Goal: Information Seeking & Learning: Learn about a topic

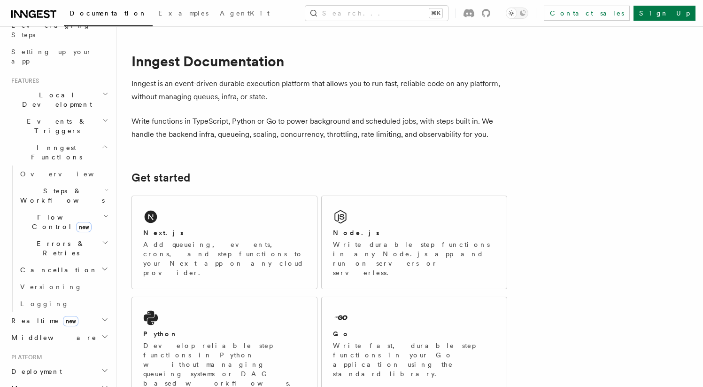
scroll to position [167, 0]
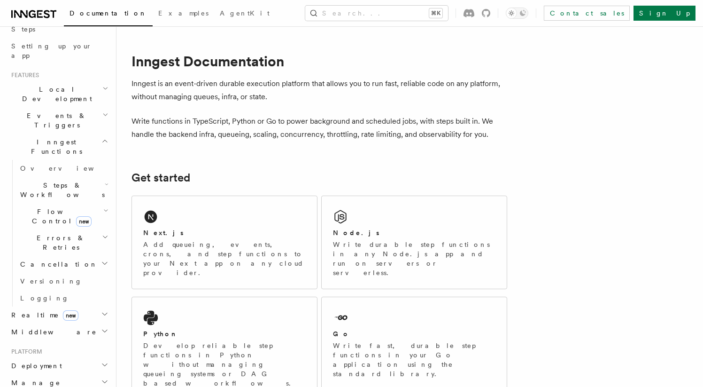
click at [82, 256] on h2 "Cancellation" at bounding box center [63, 264] width 94 height 17
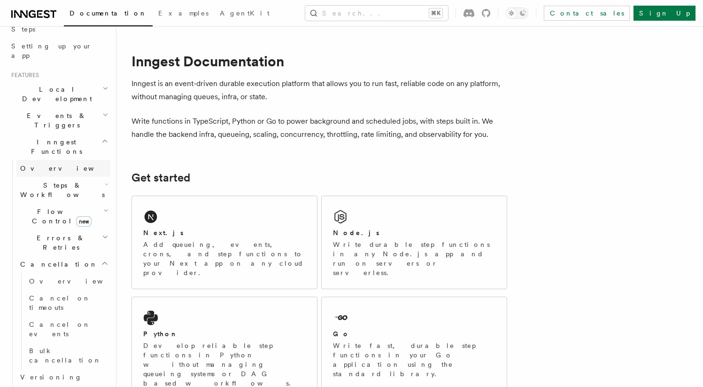
scroll to position [155, 0]
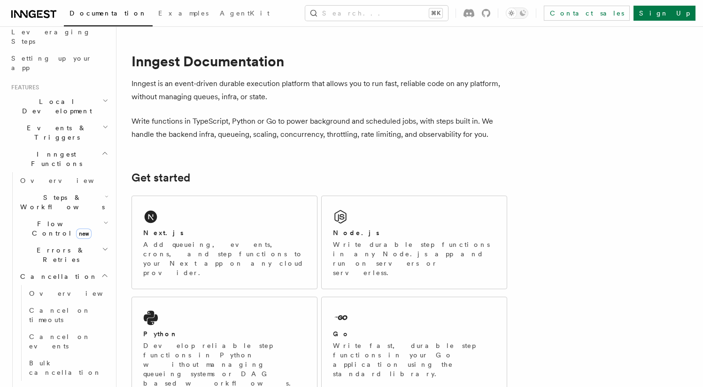
click at [43, 219] on span "Flow Control new" at bounding box center [59, 228] width 87 height 19
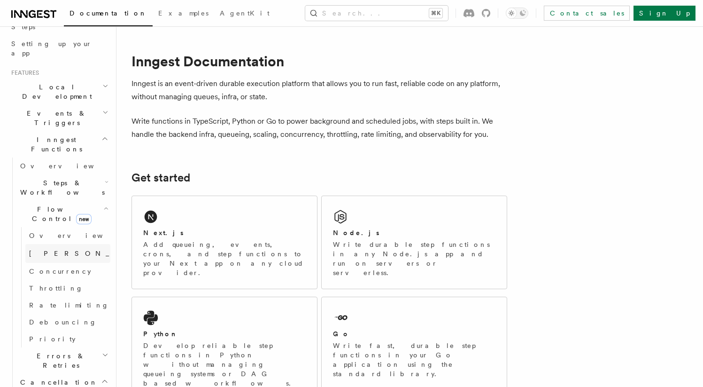
scroll to position [171, 0]
click at [55, 262] on link "Concurrency" at bounding box center [67, 270] width 85 height 17
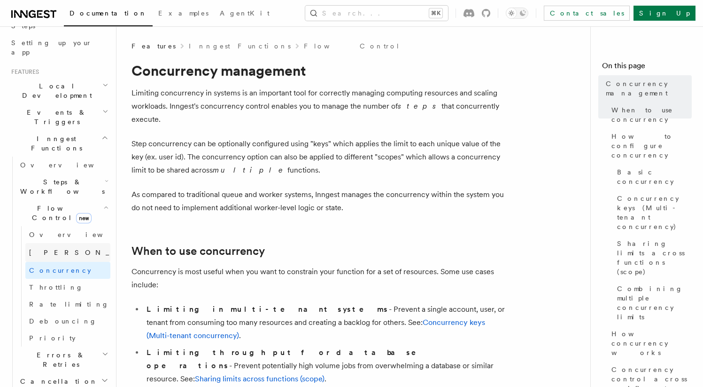
click at [51, 243] on link "[PERSON_NAME] new" at bounding box center [67, 252] width 85 height 19
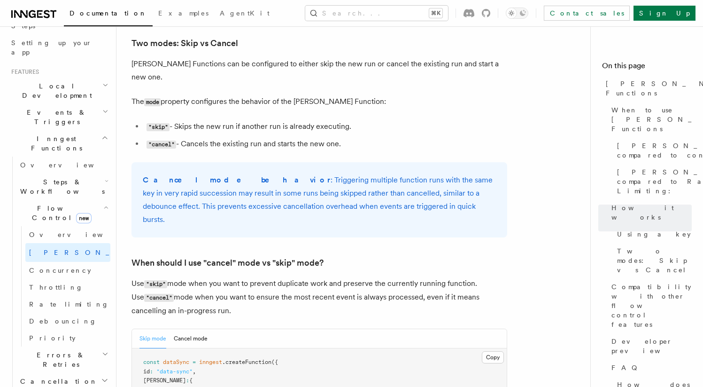
scroll to position [1097, 0]
click at [56, 266] on span "Concurrency" at bounding box center [60, 270] width 62 height 8
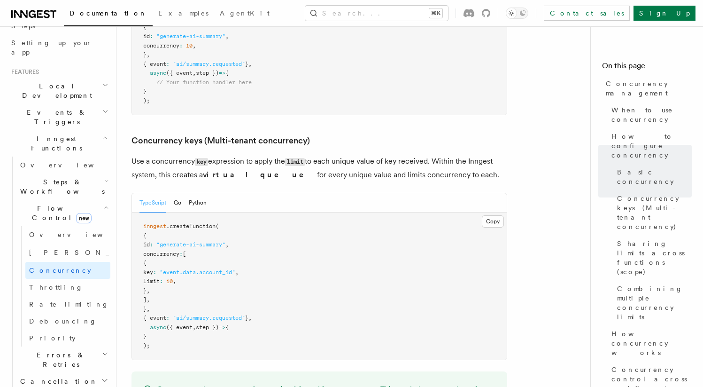
scroll to position [767, 0]
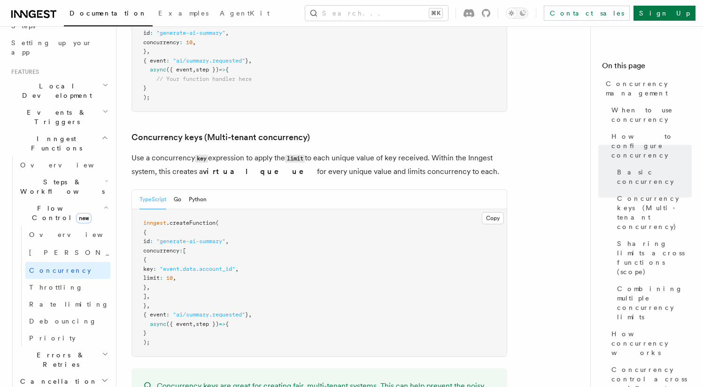
click at [198, 265] on span ""event.data.account_id"" at bounding box center [198, 268] width 76 height 7
drag, startPoint x: 198, startPoint y: 227, endPoint x: 235, endPoint y: 227, distance: 37.1
click at [235, 265] on span ""event.data.account_id"" at bounding box center [198, 268] width 76 height 7
click at [234, 235] on pre "inngest .createFunction ( { id : "generate-ai-summary" , concurrency : [ { key …" at bounding box center [319, 282] width 375 height 147
click at [235, 265] on span ""event.data.account_id"" at bounding box center [198, 268] width 76 height 7
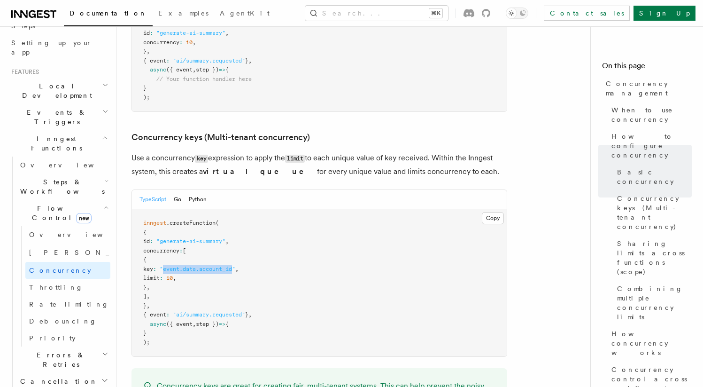
drag, startPoint x: 242, startPoint y: 231, endPoint x: 201, endPoint y: 231, distance: 41.3
click at [200, 265] on span ""event.data.account_id"" at bounding box center [198, 268] width 76 height 7
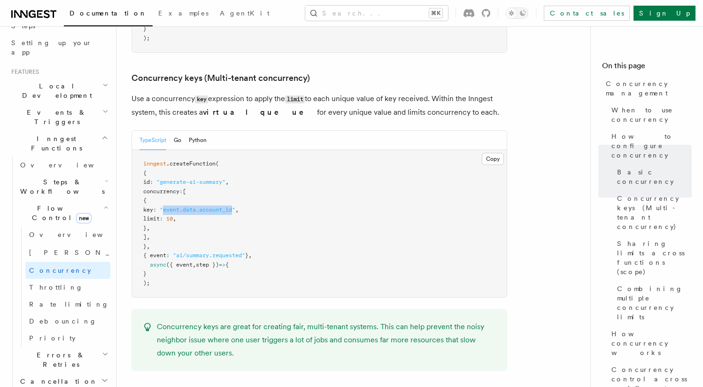
scroll to position [828, 0]
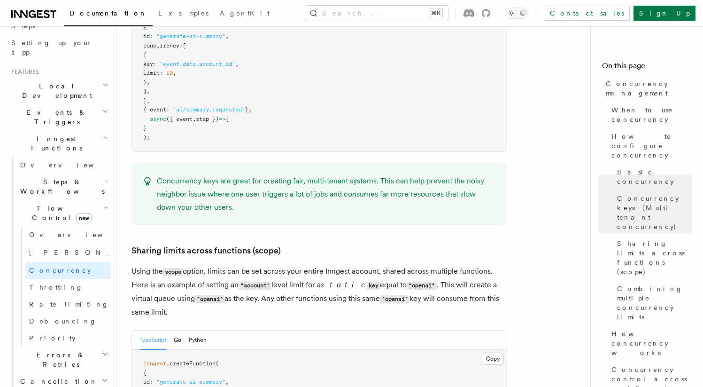
scroll to position [845, 0]
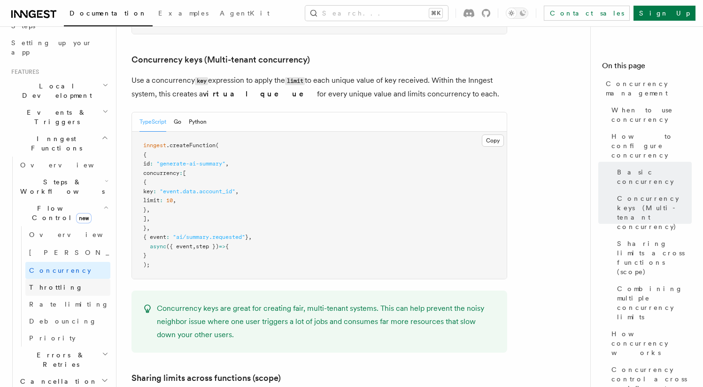
click at [46, 283] on span "Throttling" at bounding box center [56, 287] width 54 height 8
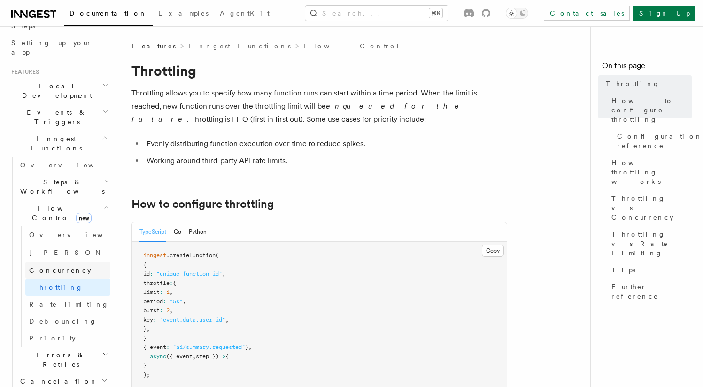
click at [62, 266] on span "Concurrency" at bounding box center [60, 270] width 62 height 8
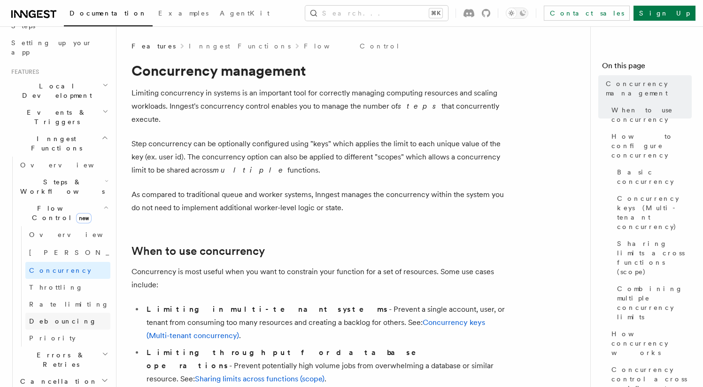
click at [55, 317] on span "Debouncing" at bounding box center [63, 321] width 68 height 8
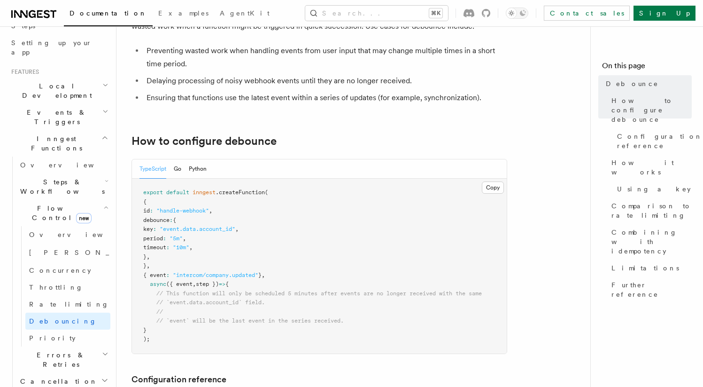
scroll to position [90, 0]
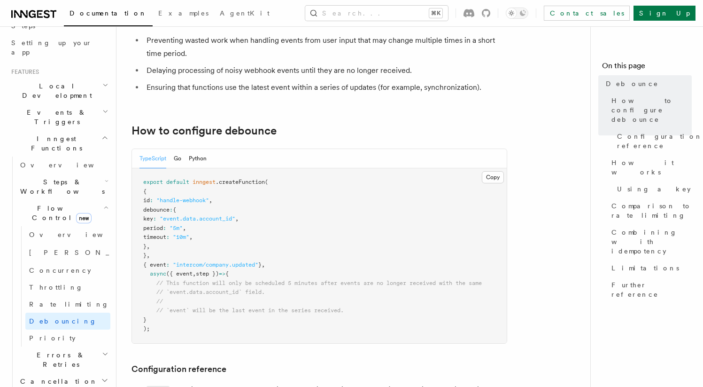
click at [166, 239] on span "timeout" at bounding box center [154, 237] width 23 height 7
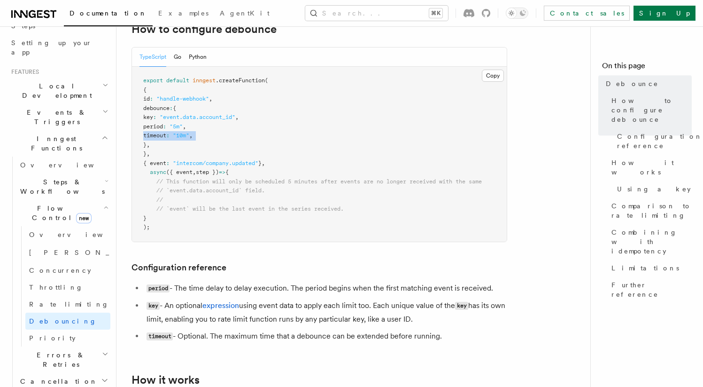
scroll to position [195, 0]
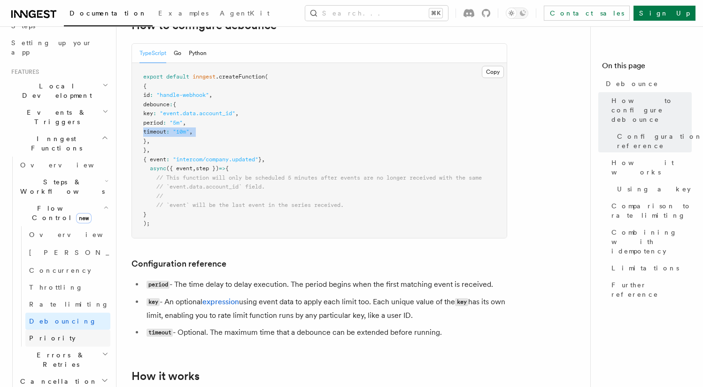
click at [70, 329] on link "Priority" at bounding box center [67, 337] width 85 height 17
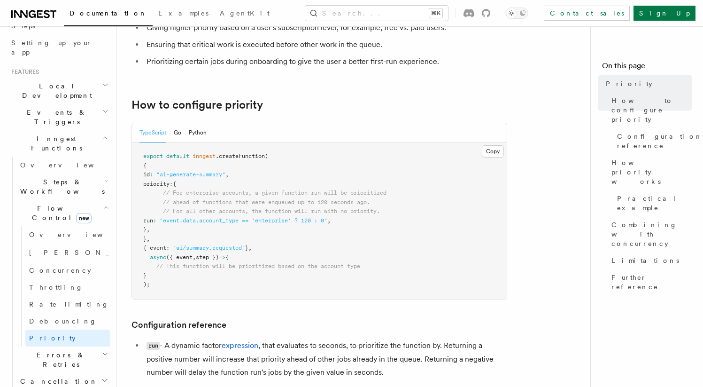
scroll to position [128, 0]
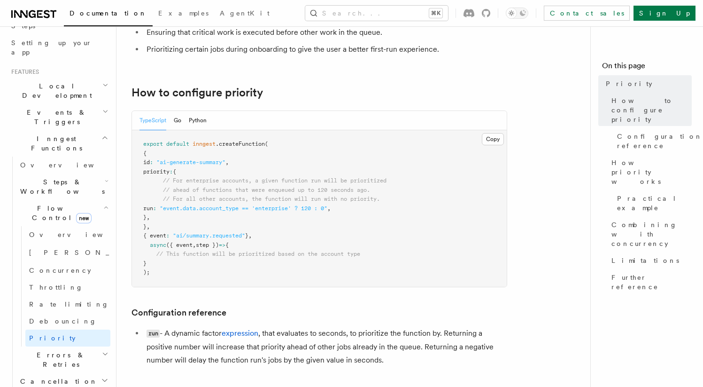
click at [85, 346] on h2 "Errors & Retries" at bounding box center [63, 359] width 94 height 26
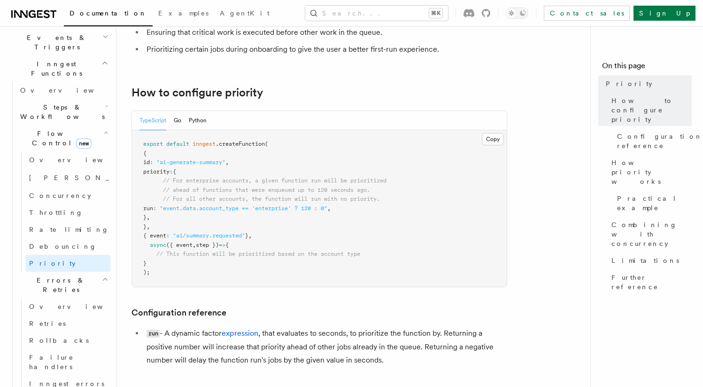
scroll to position [257, 0]
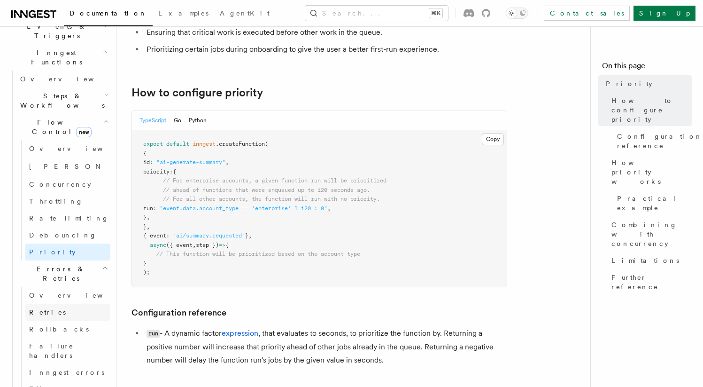
click at [58, 304] on link "Retries" at bounding box center [67, 312] width 85 height 17
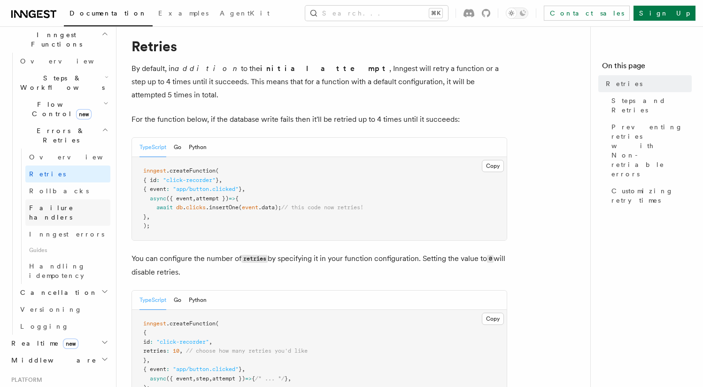
scroll to position [280, 0]
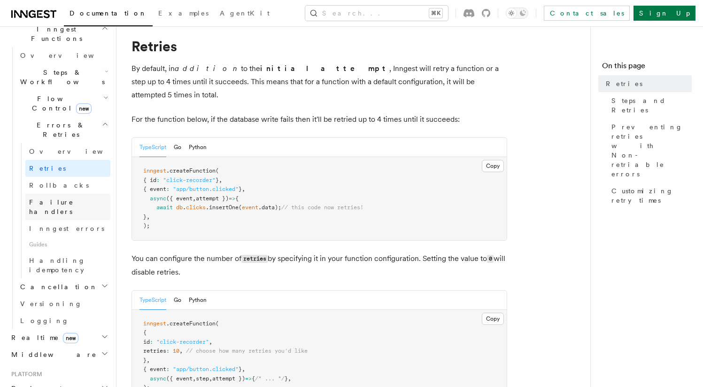
click at [60, 198] on span "Failure handlers" at bounding box center [51, 206] width 45 height 17
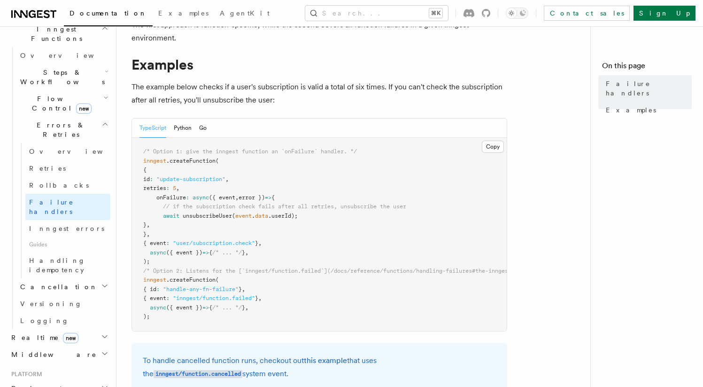
scroll to position [122, 0]
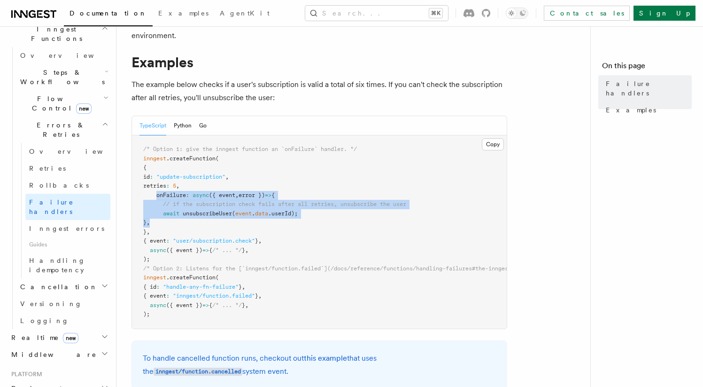
drag, startPoint x: 166, startPoint y: 221, endPoint x: 158, endPoint y: 195, distance: 27.5
click at [158, 195] on pre "/* Option 1: give the inngest function an `onFailure` handler. */ inngest .crea…" at bounding box center [319, 231] width 375 height 193
click at [193, 224] on pre "/* Option 1: give the inngest function an `onFailure` handler. */ inngest .crea…" at bounding box center [319, 231] width 375 height 193
drag, startPoint x: 193, startPoint y: 224, endPoint x: 157, endPoint y: 197, distance: 44.3
click at [157, 197] on pre "/* Option 1: give the inngest function an `onFailure` handler. */ inngest .crea…" at bounding box center [319, 231] width 375 height 193
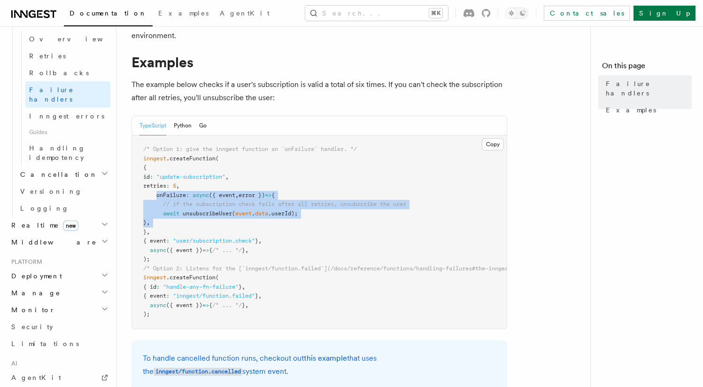
scroll to position [395, 0]
click at [88, 214] on h2 "Realtime new" at bounding box center [59, 222] width 103 height 17
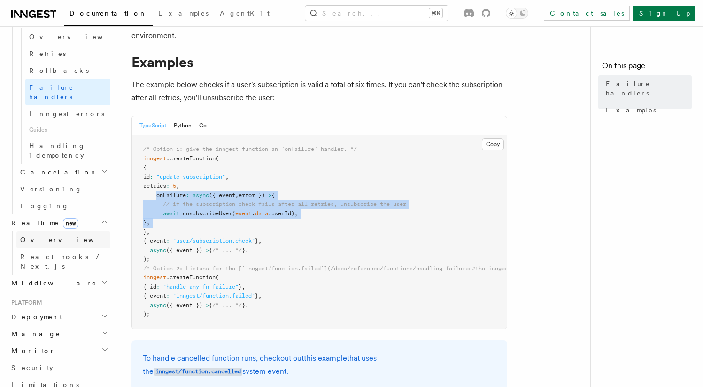
click at [76, 231] on link "Overview" at bounding box center [63, 239] width 94 height 17
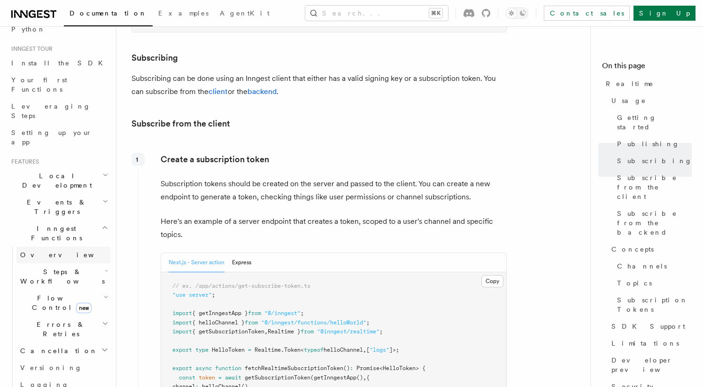
scroll to position [77, 0]
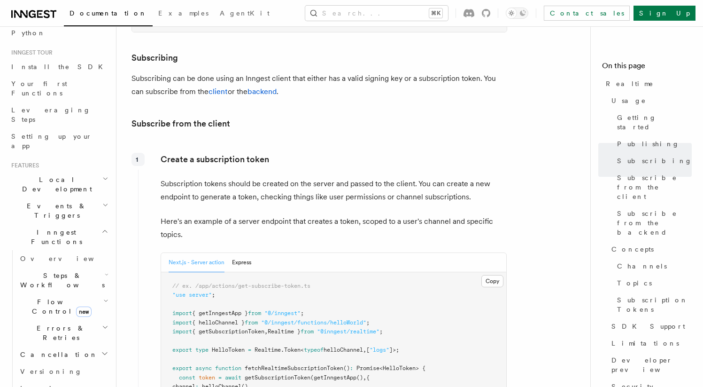
click at [77, 197] on h2 "Events & Triggers" at bounding box center [59, 210] width 103 height 26
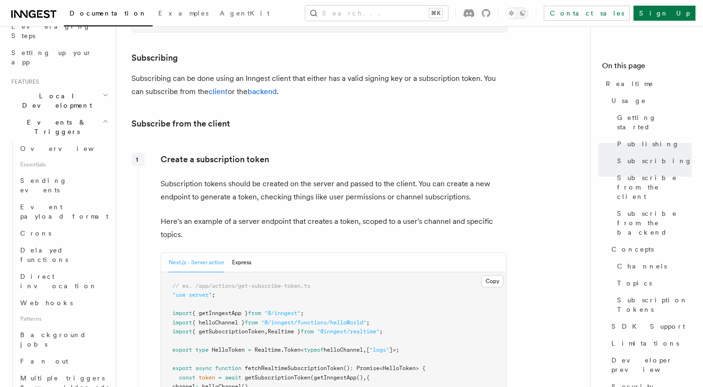
scroll to position [160, 0]
click at [52, 178] on span "Sending events" at bounding box center [43, 186] width 47 height 17
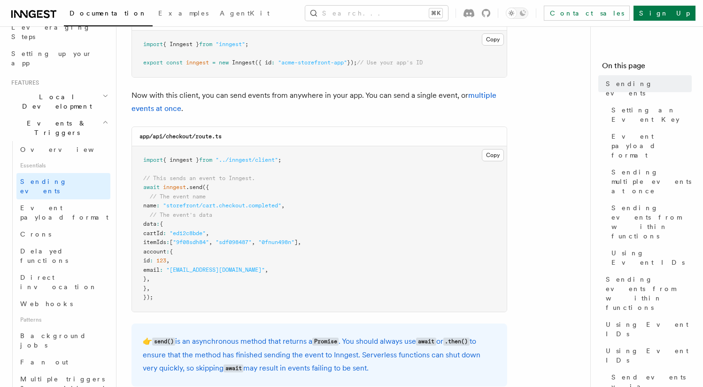
scroll to position [279, 0]
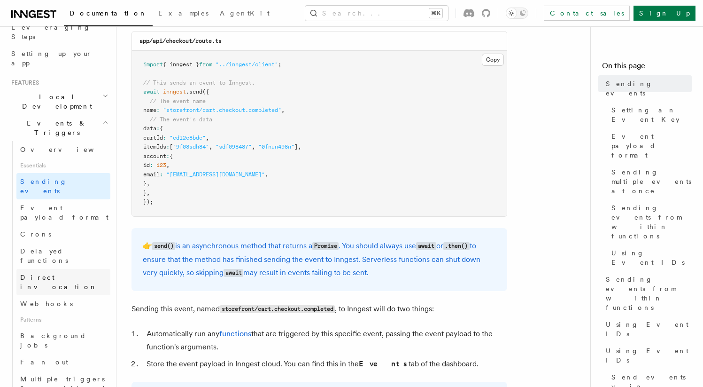
click at [78, 269] on link "Direct invocation" at bounding box center [63, 282] width 94 height 26
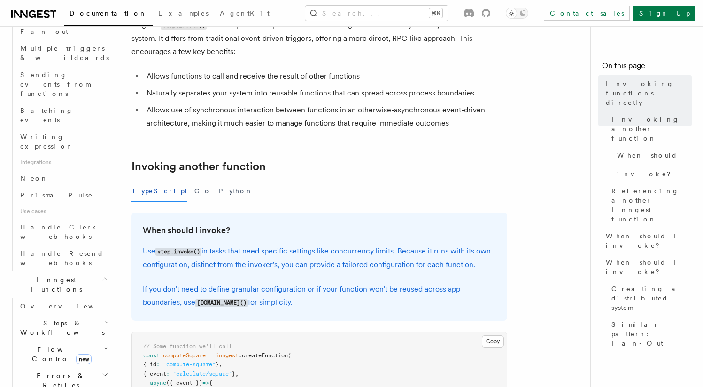
scroll to position [488, 0]
click at [93, 369] on h2 "Errors & Retries" at bounding box center [63, 382] width 94 height 26
click at [97, 343] on h2 "Flow Control new" at bounding box center [63, 356] width 94 height 26
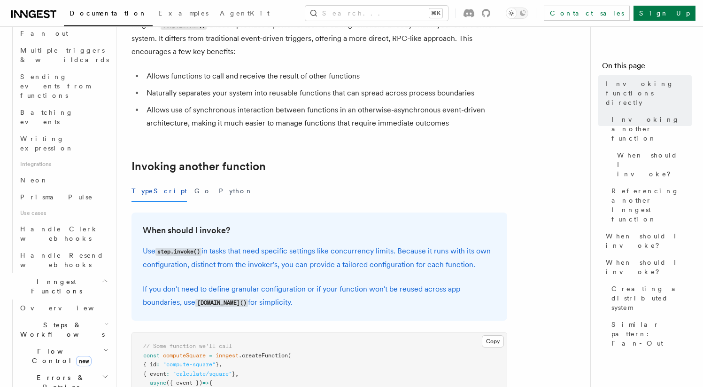
click at [97, 343] on h2 "Flow Control new" at bounding box center [63, 356] width 94 height 26
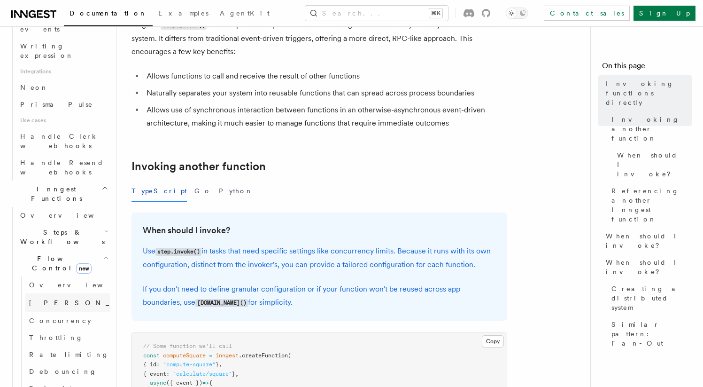
scroll to position [583, 0]
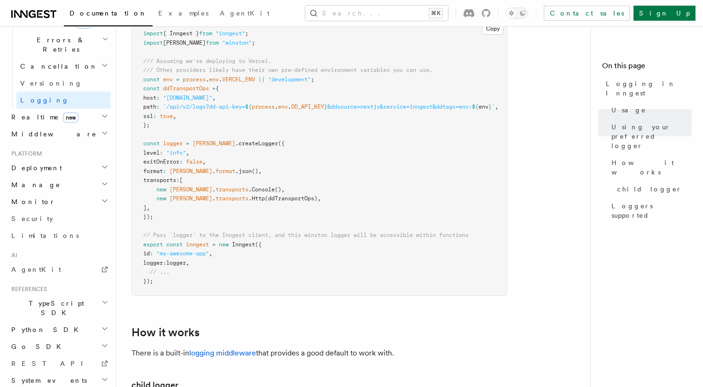
scroll to position [853, 0]
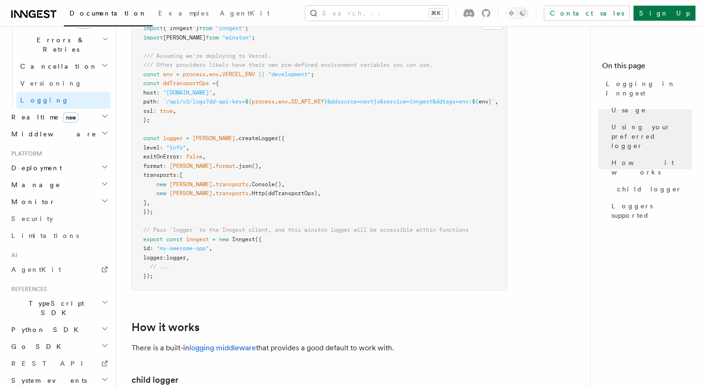
click at [212, 94] on span ""[DOMAIN_NAME]"" at bounding box center [187, 92] width 49 height 7
click at [180, 96] on span ""[DOMAIN_NAME]"" at bounding box center [187, 92] width 49 height 7
drag, startPoint x: 180, startPoint y: 96, endPoint x: 236, endPoint y: 94, distance: 56.0
click at [212, 94] on span ""[DOMAIN_NAME]"" at bounding box center [187, 92] width 49 height 7
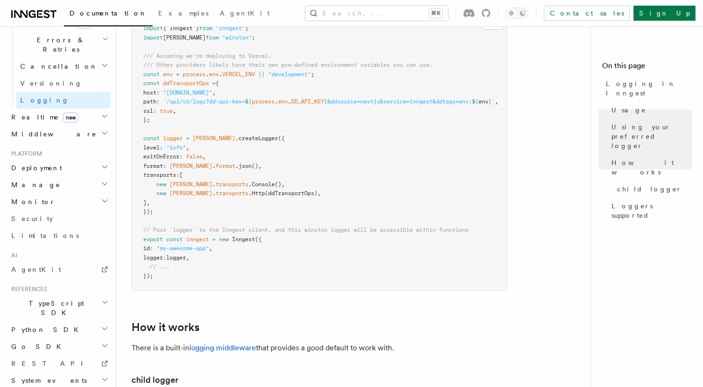
click at [212, 93] on span ""[DOMAIN_NAME]"" at bounding box center [187, 92] width 49 height 7
drag, startPoint x: 235, startPoint y: 93, endPoint x: 259, endPoint y: 93, distance: 24.0
click at [212, 93] on span ""[DOMAIN_NAME]"" at bounding box center [187, 92] width 49 height 7
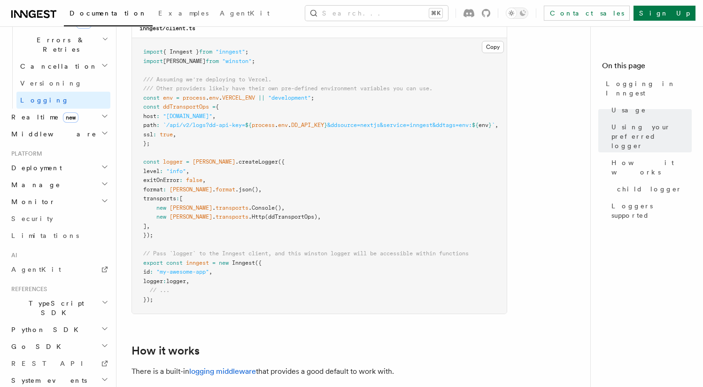
scroll to position [349, 0]
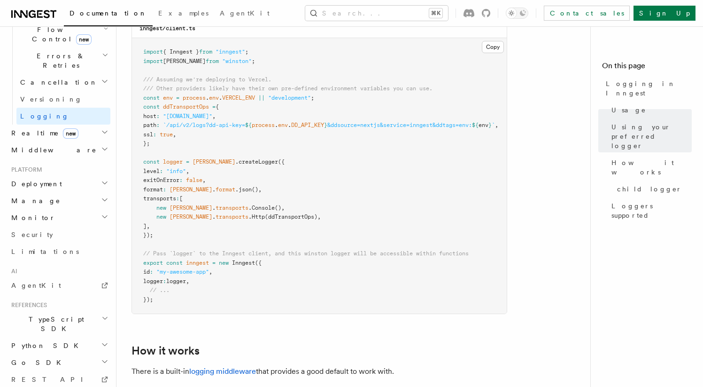
click at [62, 267] on h2 "AI" at bounding box center [59, 271] width 103 height 8
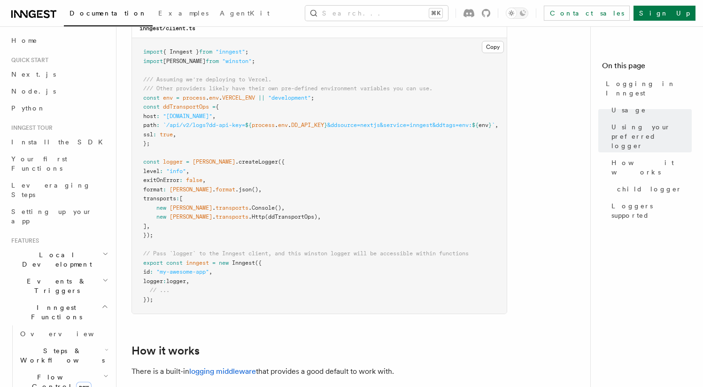
scroll to position [0, 0]
